Goal: Task Accomplishment & Management: Check status

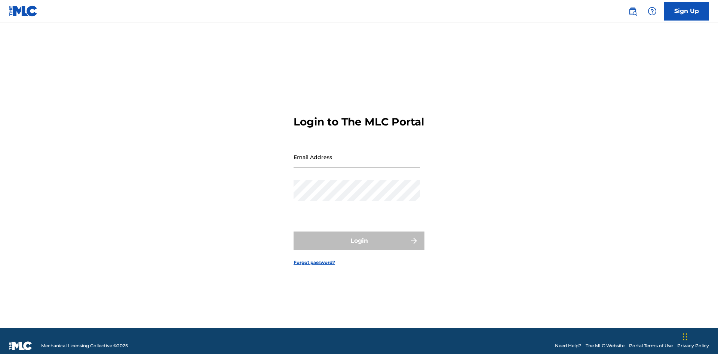
scroll to position [10, 0]
click at [357, 154] on input "Email Address" at bounding box center [356, 156] width 126 height 21
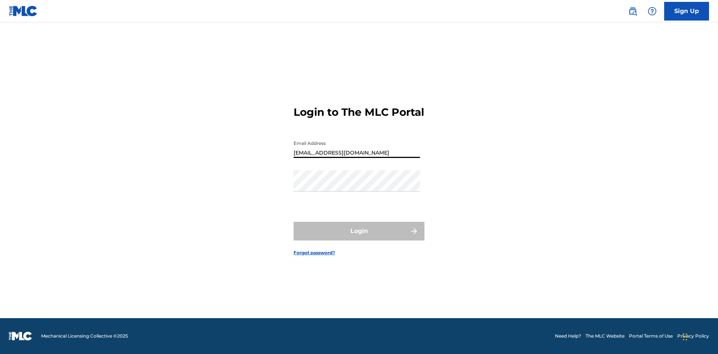
type input "b42af43d-9781-42f8-925e-95132843d6ef@mailslurp.biz"
click at [359, 238] on button "Login" at bounding box center [358, 231] width 131 height 19
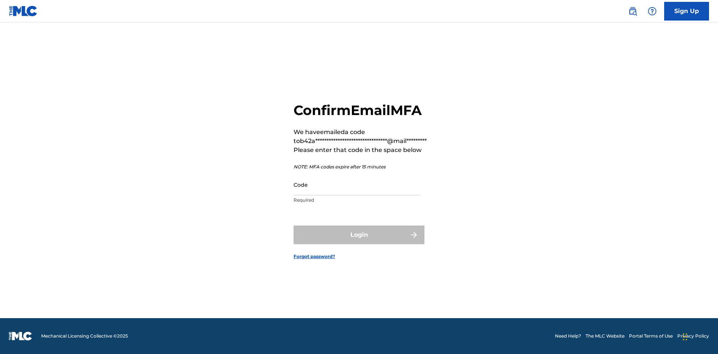
click at [357, 185] on input "Code" at bounding box center [356, 184] width 126 height 21
type input "596357"
click at [359, 235] on button "Login" at bounding box center [358, 235] width 131 height 19
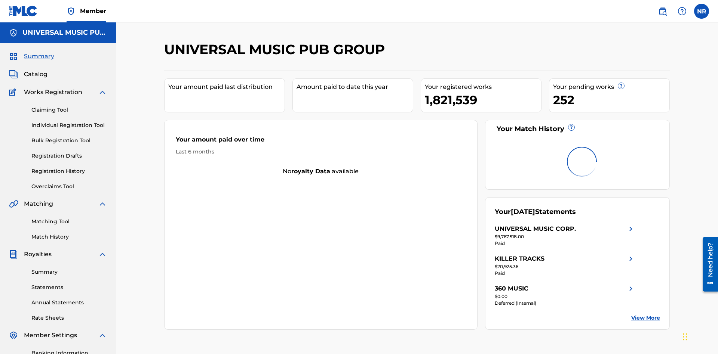
click at [69, 167] on link "Registration History" at bounding box center [68, 171] width 75 height 8
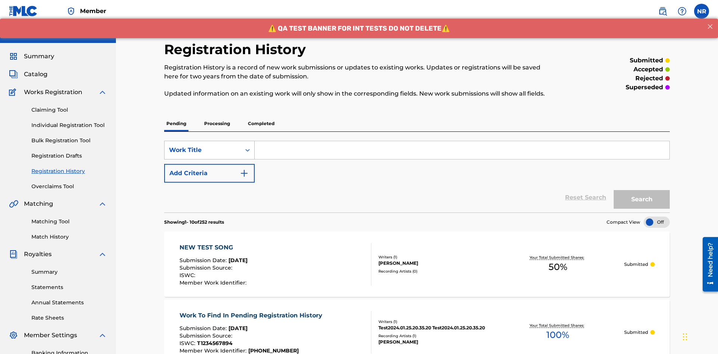
click at [203, 146] on div "Work Title" at bounding box center [202, 150] width 67 height 9
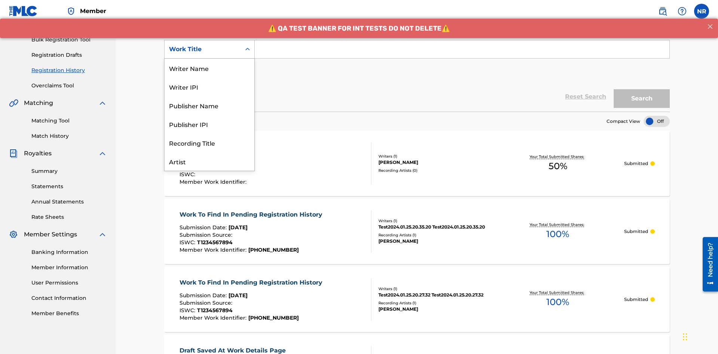
scroll to position [37, 0]
click at [209, 161] on div "Work Title" at bounding box center [209, 161] width 90 height 19
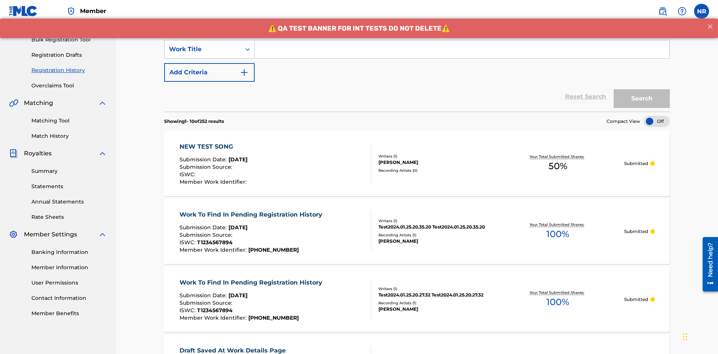
click at [209, 63] on button "Add Criteria" at bounding box center [209, 72] width 90 height 19
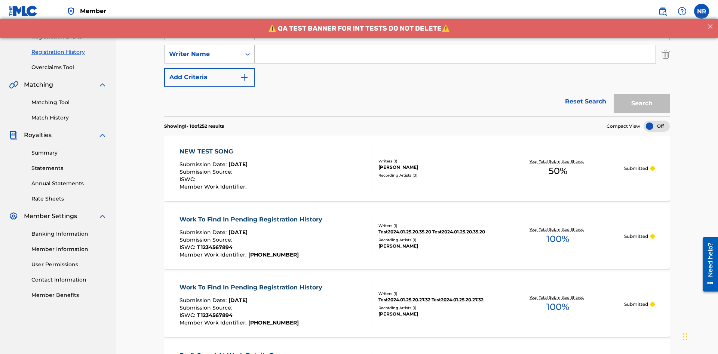
scroll to position [124, 0]
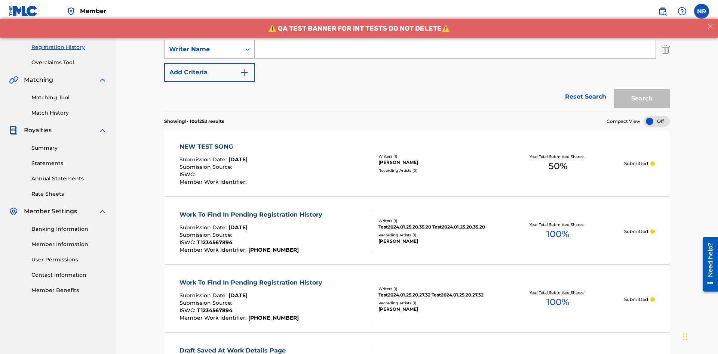
click at [203, 49] on div "Writer Name" at bounding box center [202, 49] width 67 height 9
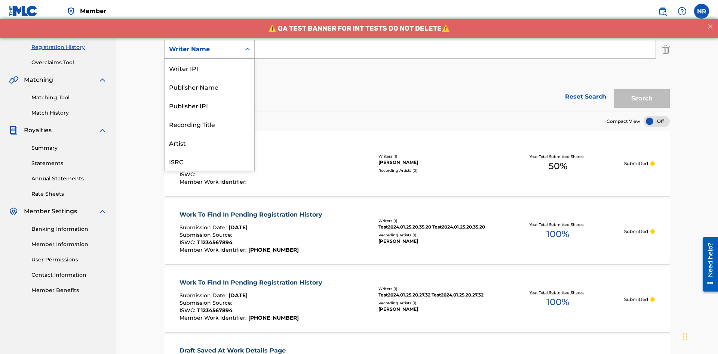
scroll to position [19, 0]
click at [209, 105] on div "Recording Title" at bounding box center [209, 105] width 90 height 19
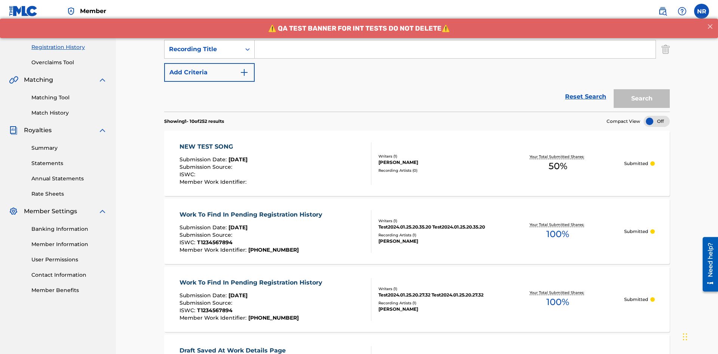
click at [209, 63] on button "Add Criteria" at bounding box center [209, 72] width 90 height 19
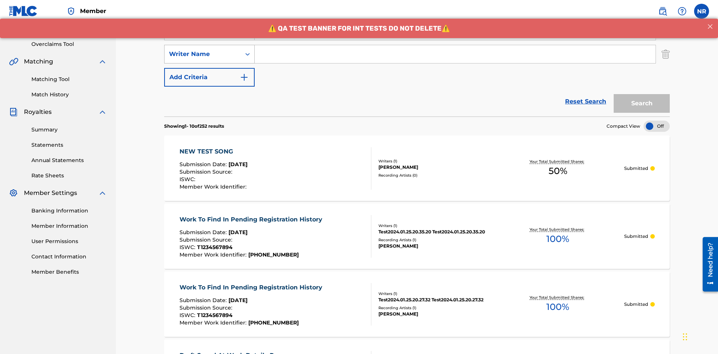
click at [203, 50] on div "Writer Name" at bounding box center [202, 54] width 67 height 9
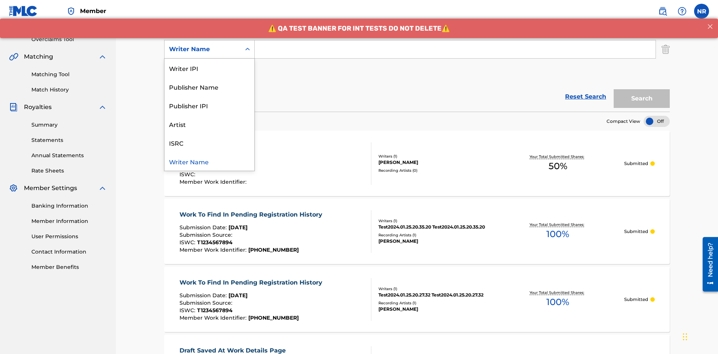
click at [209, 143] on div "ISRC" at bounding box center [209, 142] width 90 height 19
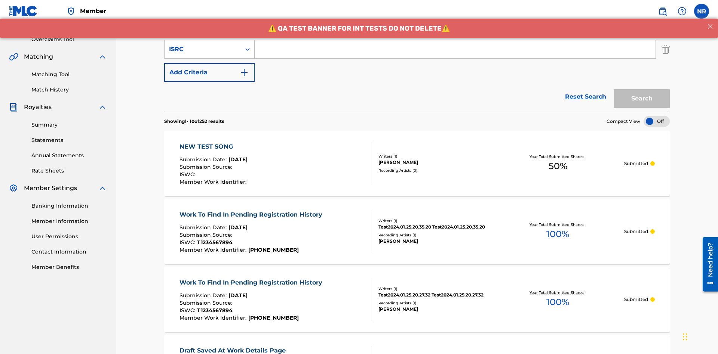
click at [209, 63] on button "Add Criteria" at bounding box center [209, 72] width 90 height 19
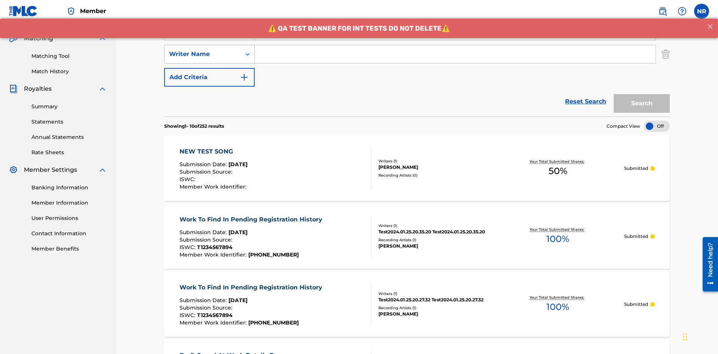
click at [203, 50] on div "Writer Name" at bounding box center [202, 54] width 67 height 9
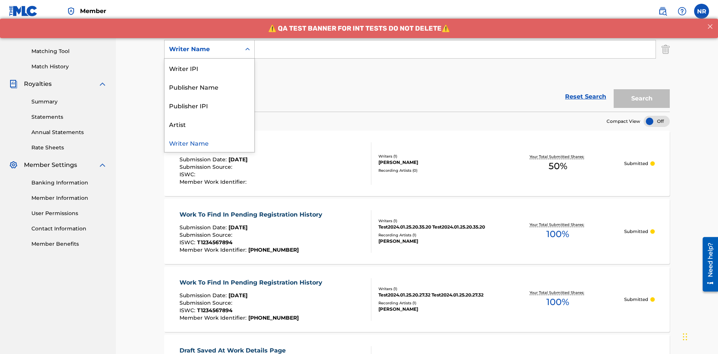
click at [209, 143] on div "Writer Name" at bounding box center [209, 142] width 90 height 19
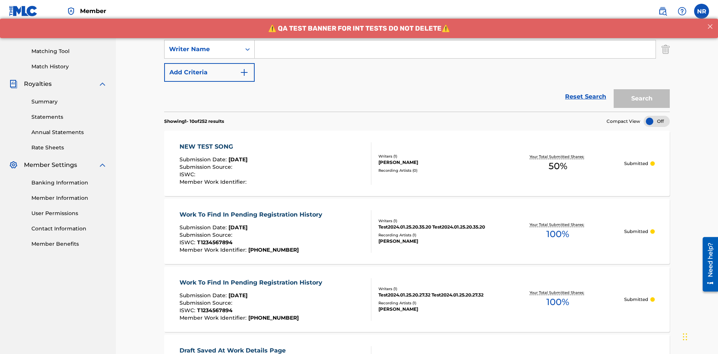
click at [209, 63] on button "Add Criteria" at bounding box center [209, 72] width 90 height 19
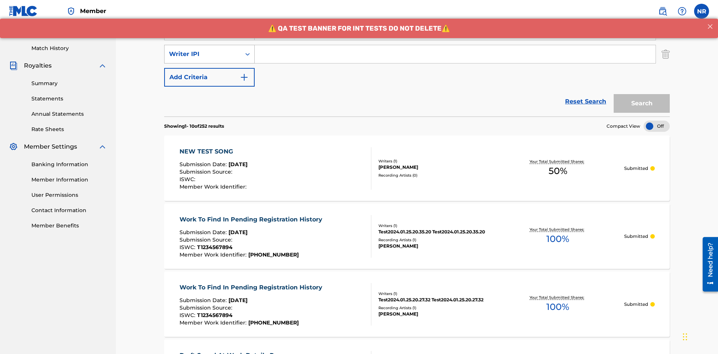
click at [203, 50] on div "Writer IPI" at bounding box center [202, 54] width 67 height 9
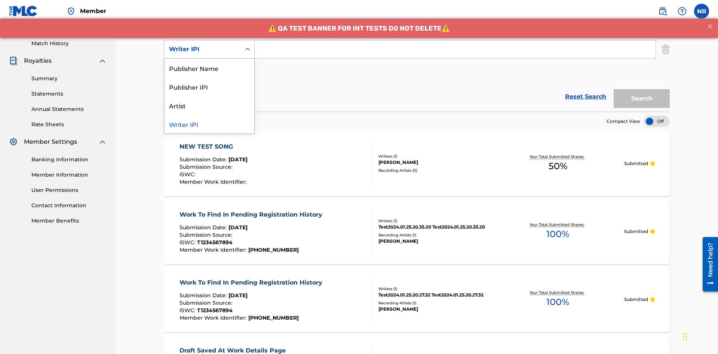
click at [209, 68] on div "Publisher Name" at bounding box center [209, 68] width 90 height 19
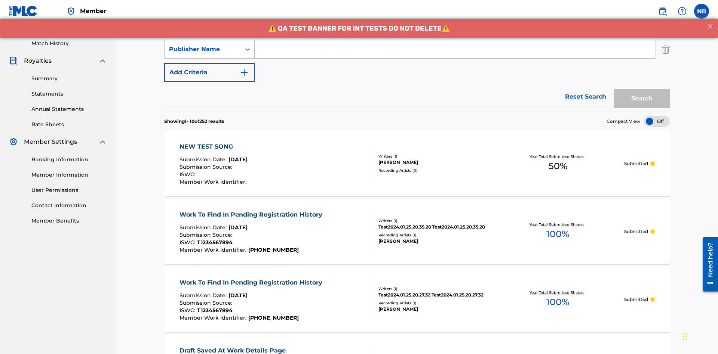
click at [209, 63] on button "Add Criteria" at bounding box center [209, 72] width 90 height 19
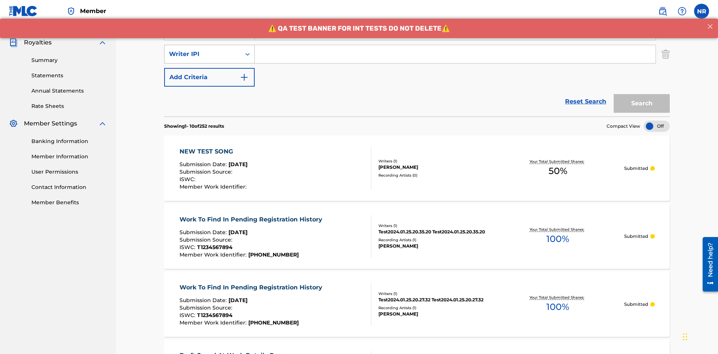
click at [203, 50] on div "Writer IPI" at bounding box center [202, 54] width 67 height 9
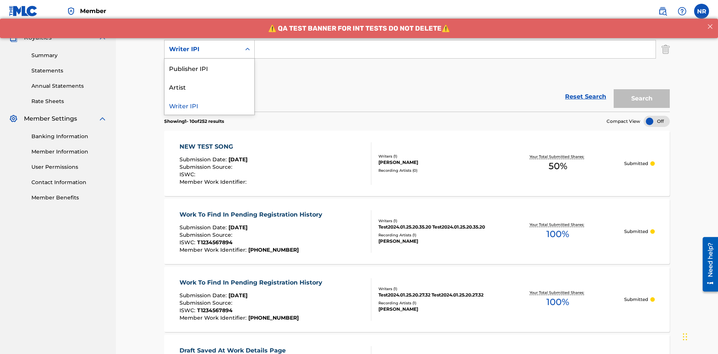
click at [209, 68] on div "Publisher IPI" at bounding box center [209, 68] width 90 height 19
click at [209, 63] on button "Add Criteria" at bounding box center [209, 72] width 90 height 19
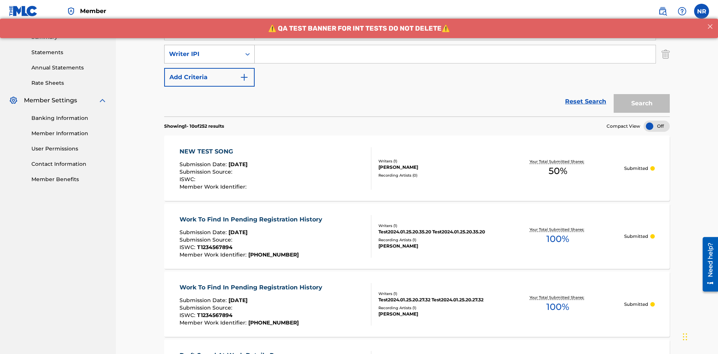
click at [203, 50] on div "Writer IPI" at bounding box center [202, 54] width 67 height 9
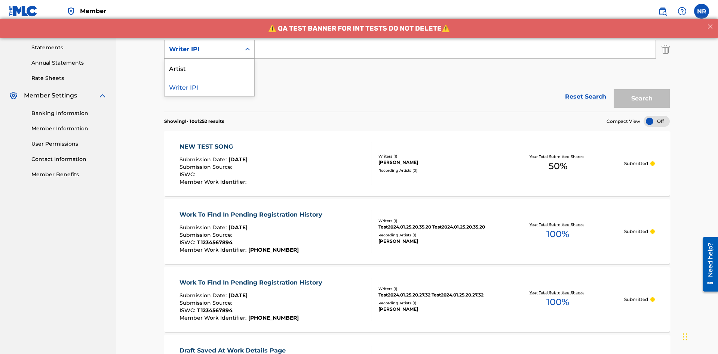
click at [209, 68] on div "Artist" at bounding box center [209, 68] width 90 height 19
click at [209, 63] on button "Add Criteria" at bounding box center [209, 72] width 90 height 19
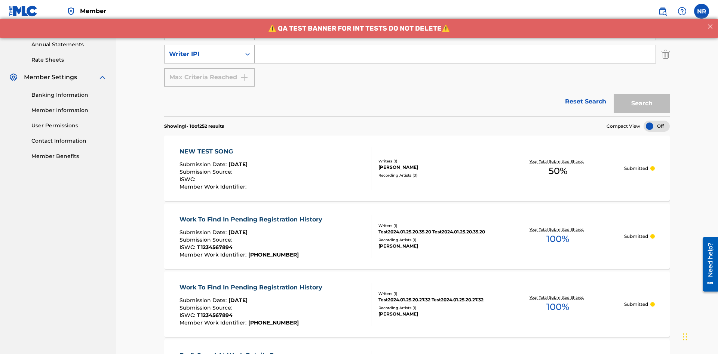
click at [203, 50] on div "Writer IPI" at bounding box center [202, 54] width 67 height 9
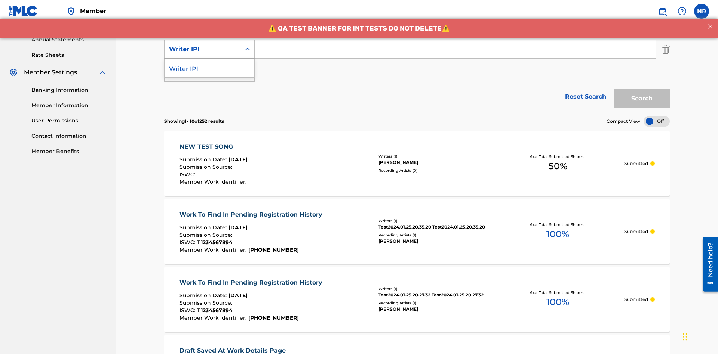
click at [209, 68] on div "Writer IPI" at bounding box center [209, 68] width 90 height 19
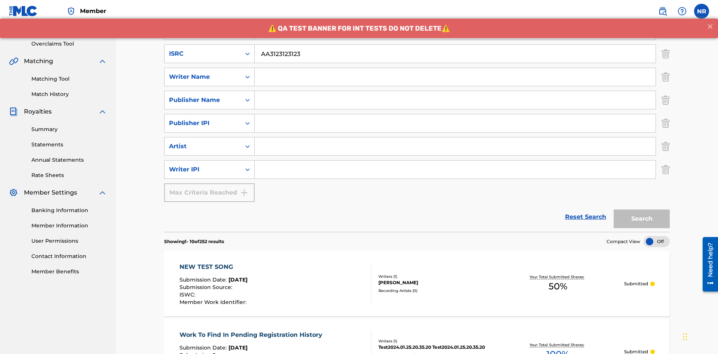
type input "AA3123123123"
click at [462, 16] on input "Search Form" at bounding box center [462, 8] width 414 height 18
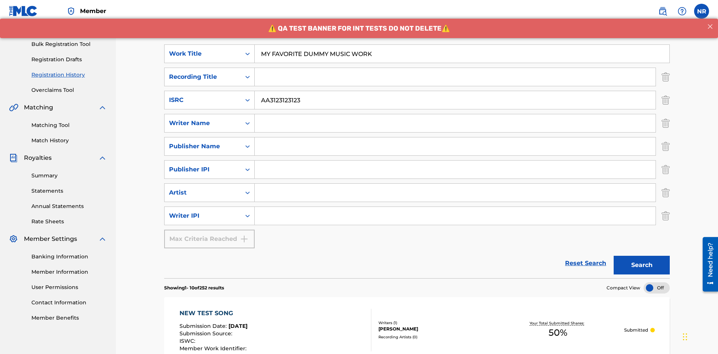
type input "MY FAVORITE DUMMY MUSIC WORK"
click at [455, 114] on input "Search Form" at bounding box center [455, 123] width 401 height 18
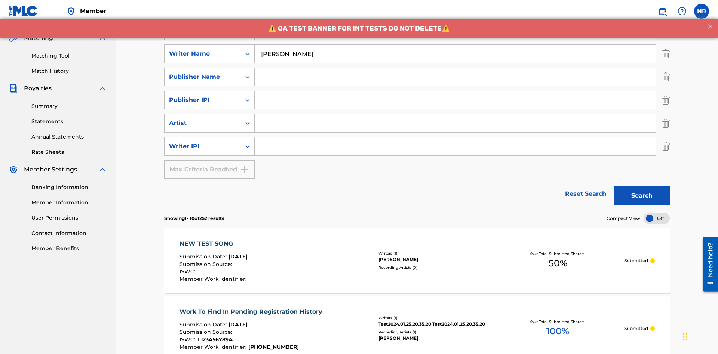
type input "BERKOWITZ"
click at [455, 138] on input "Search Form" at bounding box center [455, 147] width 401 height 18
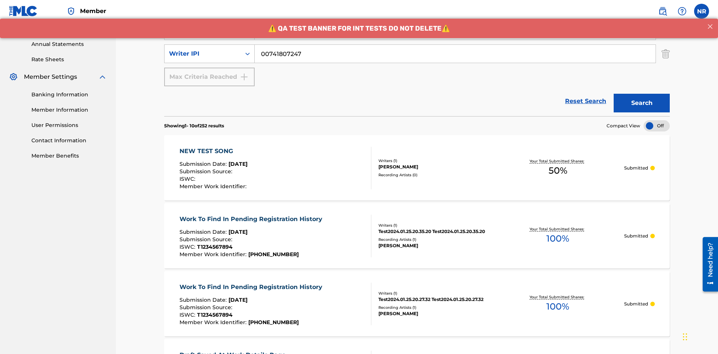
type input "00741807247"
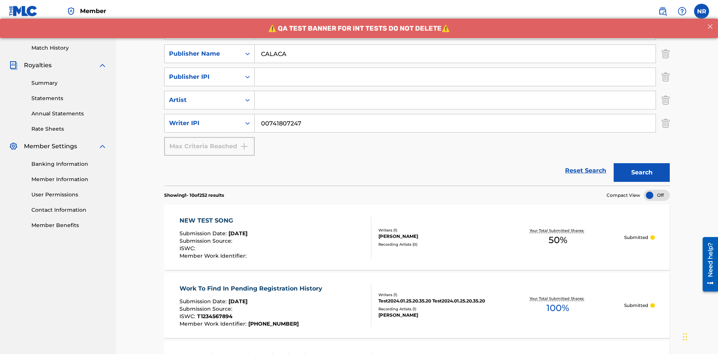
type input "CALACA"
click at [455, 68] on input "Search Form" at bounding box center [455, 77] width 401 height 18
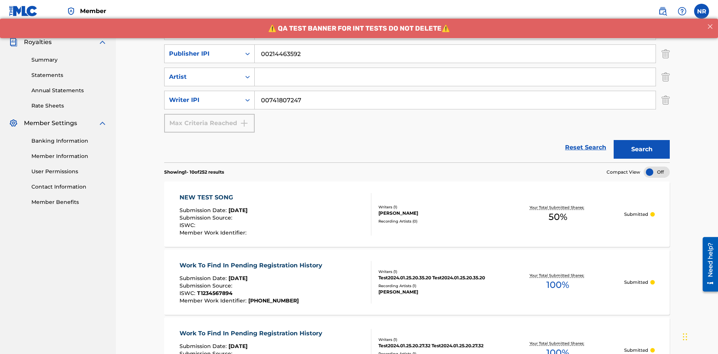
type input "00214463592"
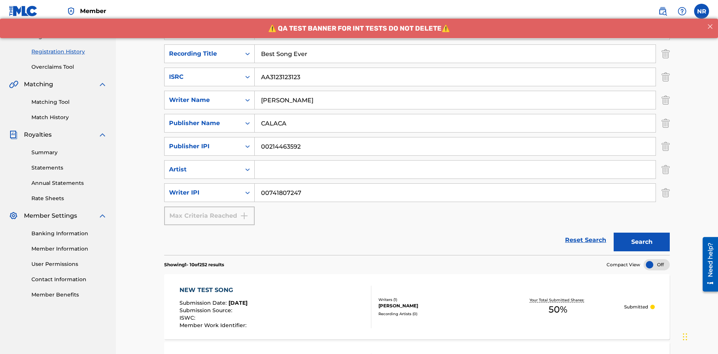
type input "Best Song Ever"
click at [455, 161] on input "Search Form" at bounding box center [455, 170] width 401 height 18
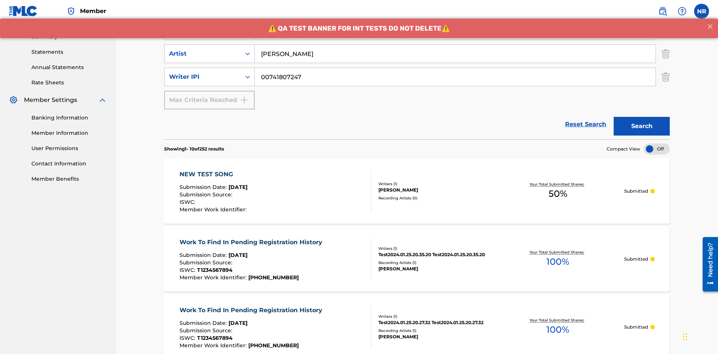
type input "Joe Lewis"
click at [641, 117] on button "Search" at bounding box center [641, 126] width 56 height 19
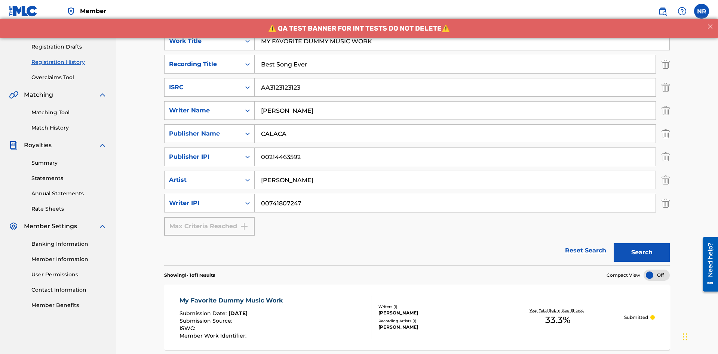
scroll to position [0, 0]
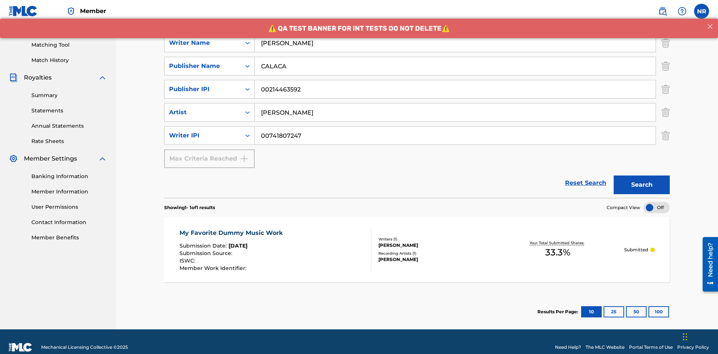
click at [232, 229] on div "My Favorite Dummy Music Work" at bounding box center [232, 233] width 107 height 9
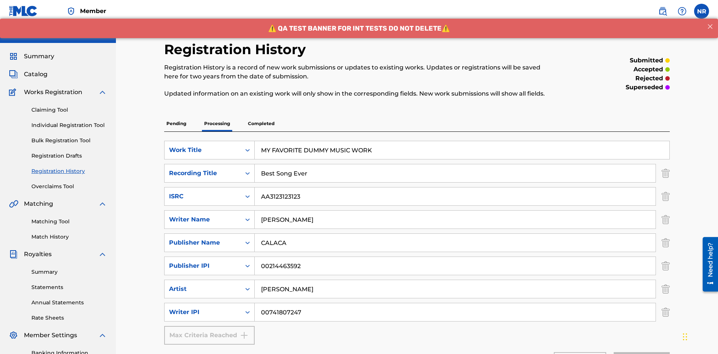
scroll to position [17, 0]
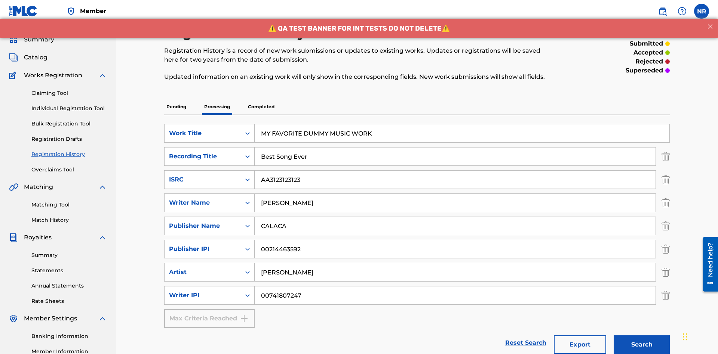
click at [641, 345] on button "Search" at bounding box center [641, 345] width 56 height 19
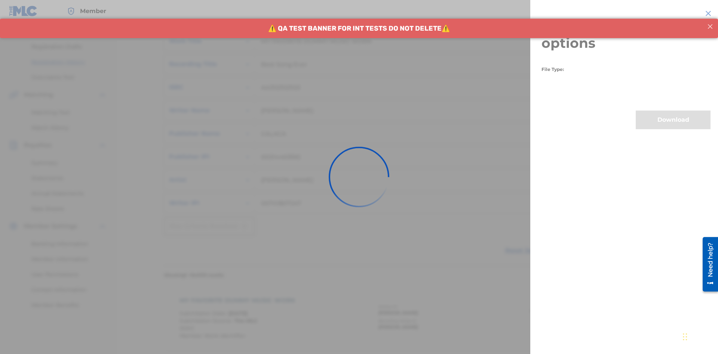
scroll to position [308, 0]
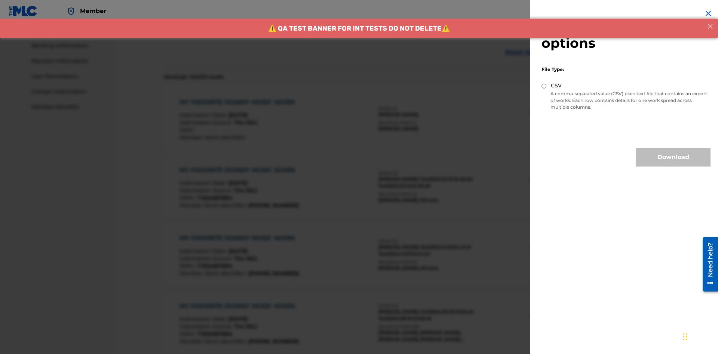
click at [544, 86] on input "CSV" at bounding box center [543, 86] width 5 height 5
radio input "true"
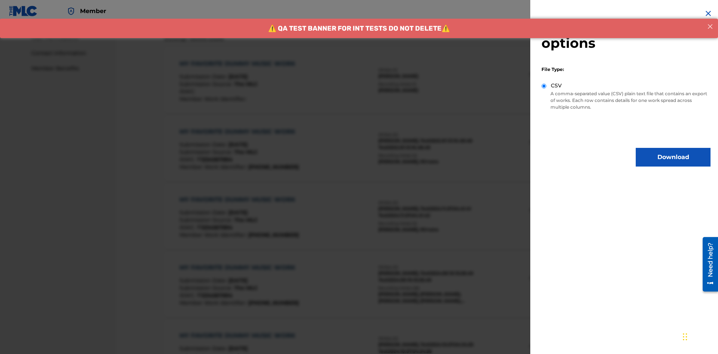
click at [673, 157] on button "Download" at bounding box center [672, 157] width 75 height 19
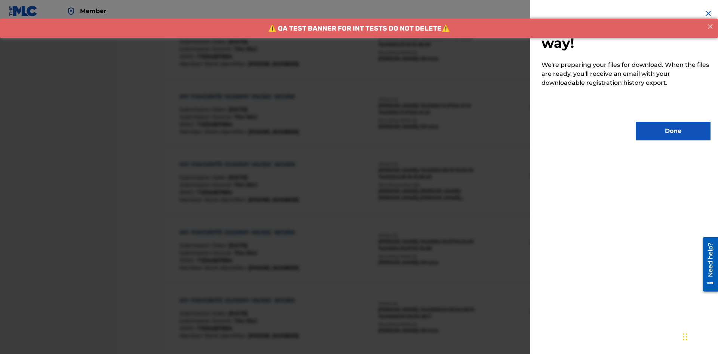
click at [673, 131] on button "Done" at bounding box center [672, 131] width 75 height 19
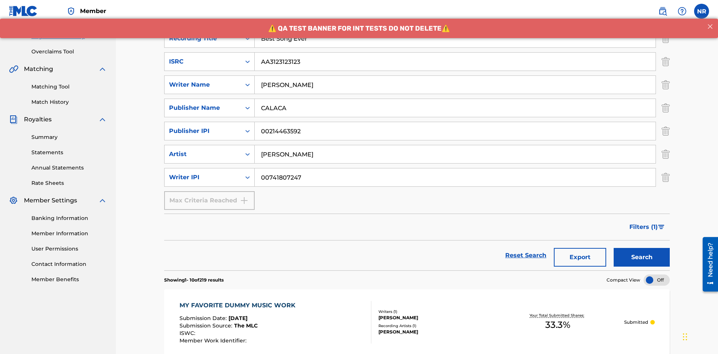
click at [238, 301] on div "MY FAVORITE DUMMY MUSIC WORK" at bounding box center [239, 305] width 120 height 9
